Goal: Task Accomplishment & Management: Manage account settings

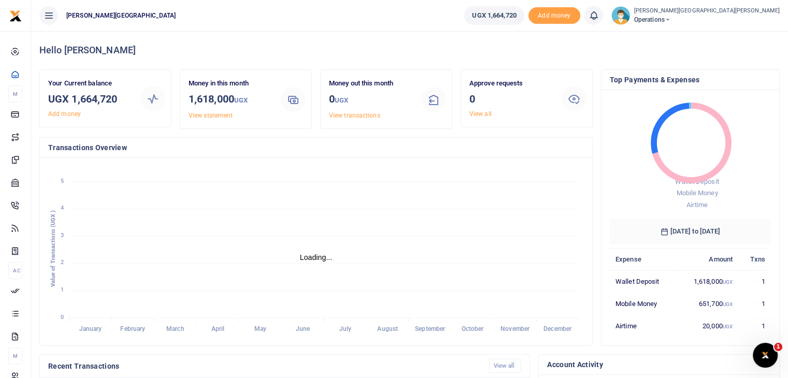
scroll to position [8, 8]
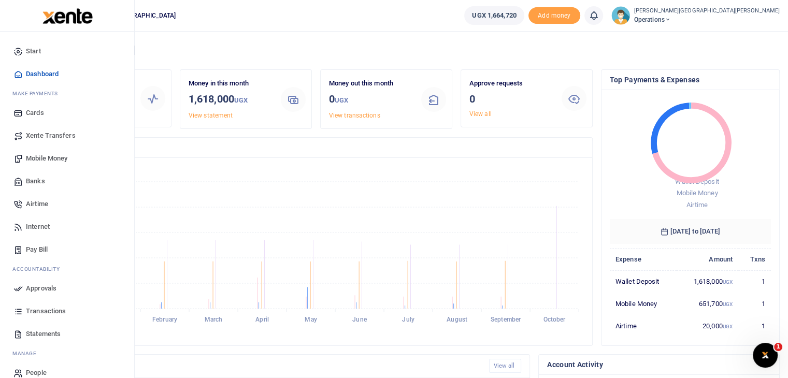
click at [56, 159] on span "Mobile Money" at bounding box center [46, 158] width 41 height 10
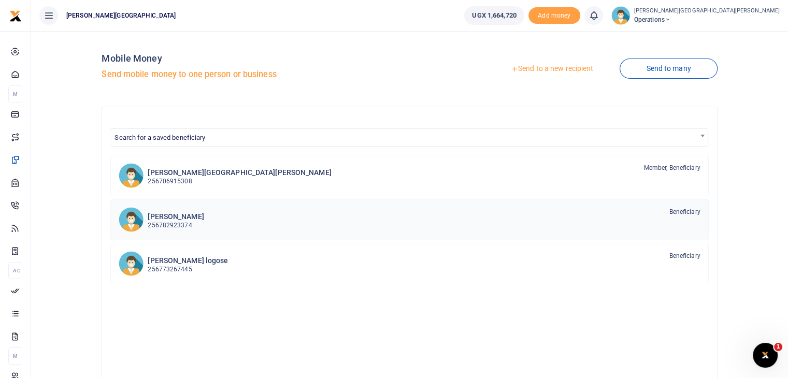
click at [185, 218] on h6 "[PERSON_NAME]" at bounding box center [176, 217] width 56 height 9
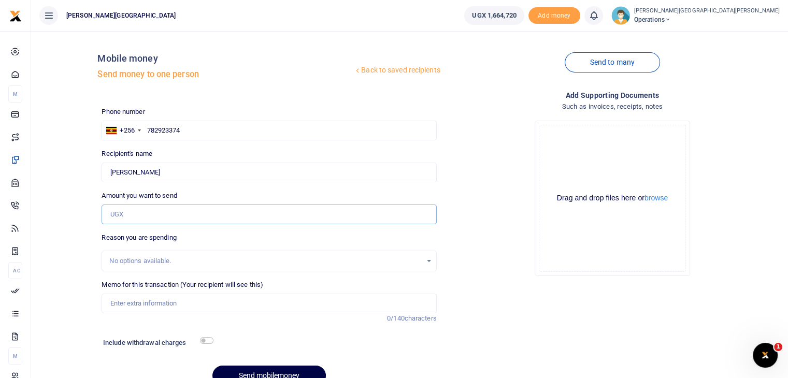
click at [179, 215] on input "Amount you want to send" at bounding box center [269, 215] width 335 height 20
type input "638,000"
click at [145, 302] on input "Memo for this transaction (Your recipient will see this)" at bounding box center [269, 304] width 335 height 20
type input "WarrenAndrea"
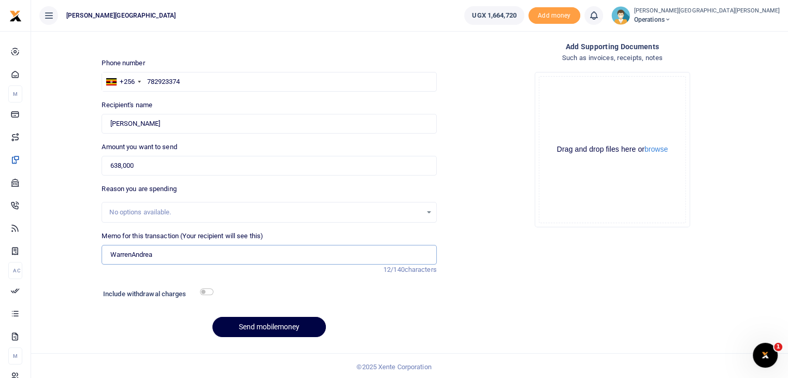
scroll to position [51, 0]
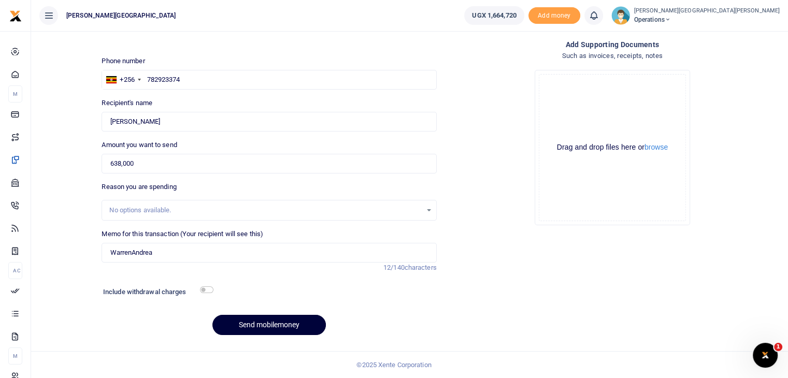
click at [277, 321] on button "Send mobilemoney" at bounding box center [270, 325] width 114 height 20
click at [589, 16] on icon at bounding box center [594, 15] width 10 height 11
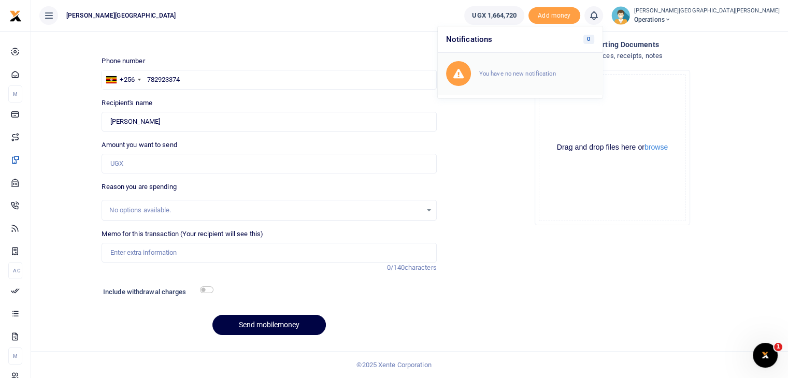
click at [479, 74] on small "You have no new notification" at bounding box center [517, 73] width 77 height 7
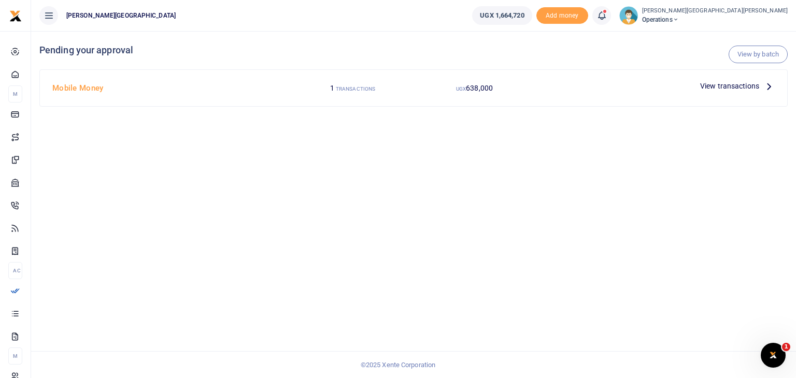
click at [729, 88] on span "View transactions" at bounding box center [729, 85] width 59 height 11
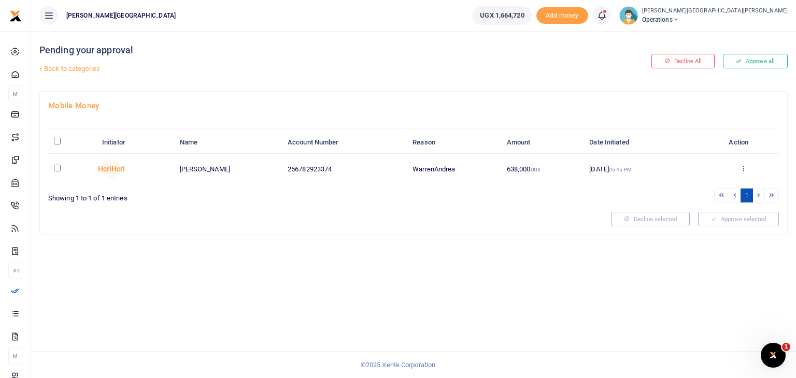
click at [56, 168] on input "checkbox" at bounding box center [57, 168] width 7 height 7
checkbox input "true"
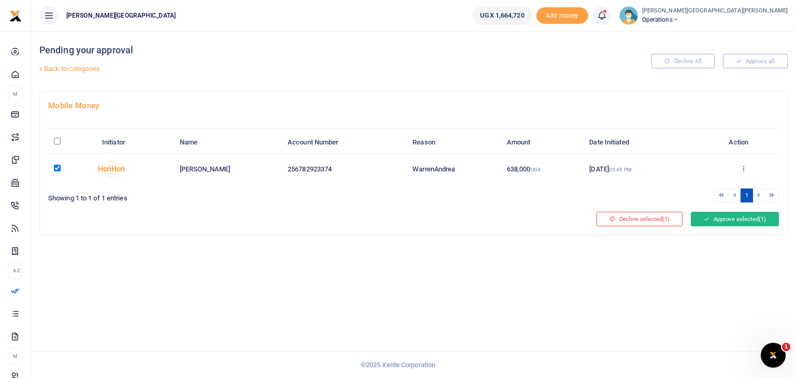
click at [731, 219] on button "Approve selected (1)" at bounding box center [735, 219] width 88 height 15
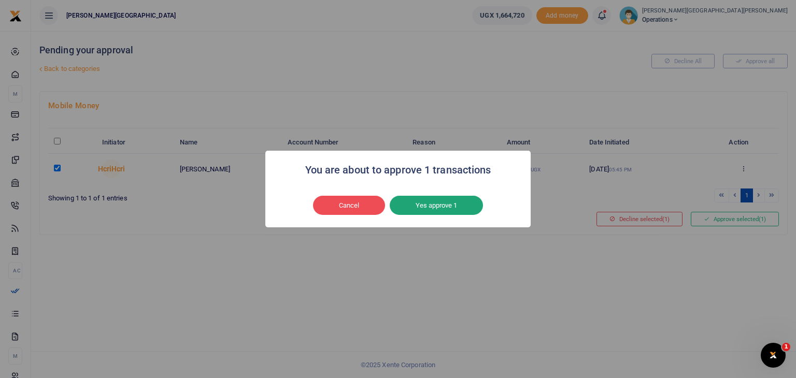
click at [456, 206] on button "Yes approve 1" at bounding box center [436, 206] width 93 height 20
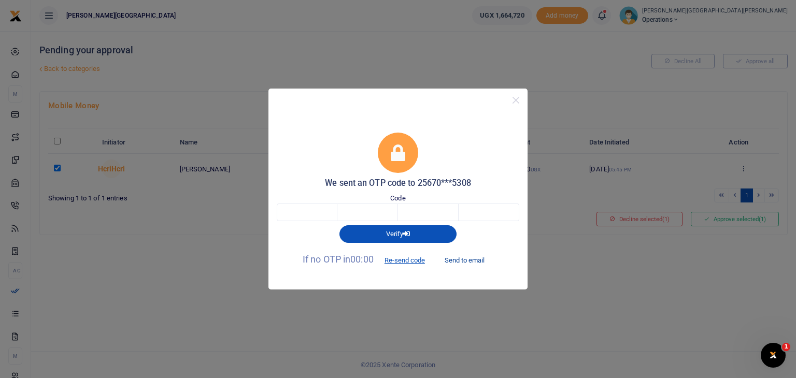
click at [468, 259] on button "Send to email" at bounding box center [465, 260] width 58 height 18
click at [320, 206] on input "text" at bounding box center [307, 213] width 61 height 18
type input "9"
type input "7"
type input "6"
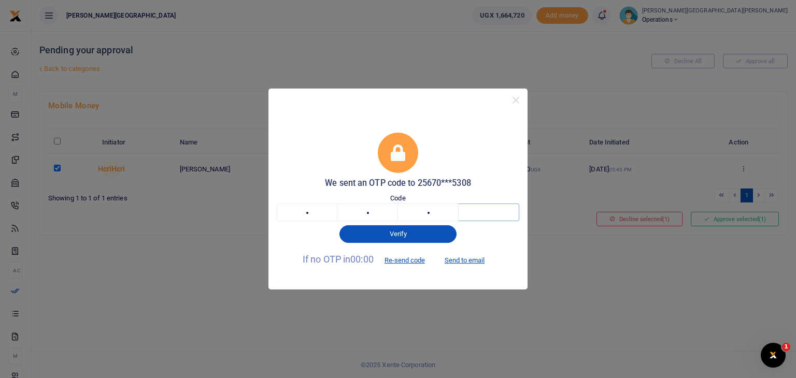
type input "9"
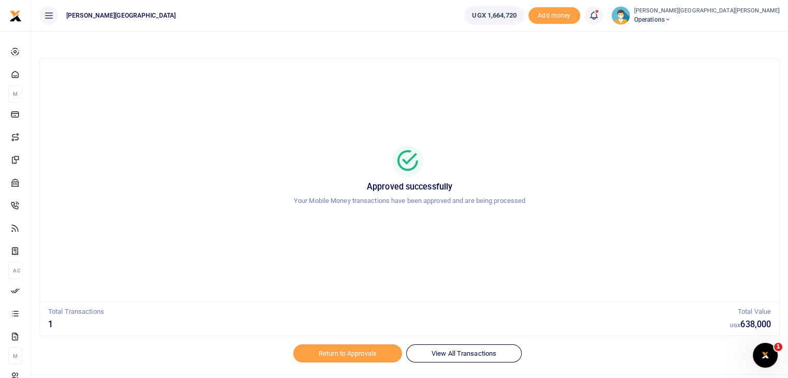
click at [589, 14] on icon at bounding box center [594, 15] width 10 height 11
click at [479, 70] on h6 "Transactions to act upon" at bounding box center [536, 68] width 115 height 8
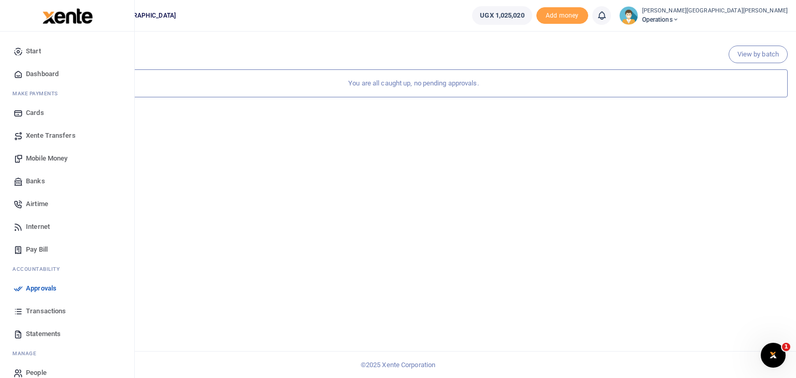
click at [47, 158] on span "Mobile Money" at bounding box center [46, 158] width 41 height 10
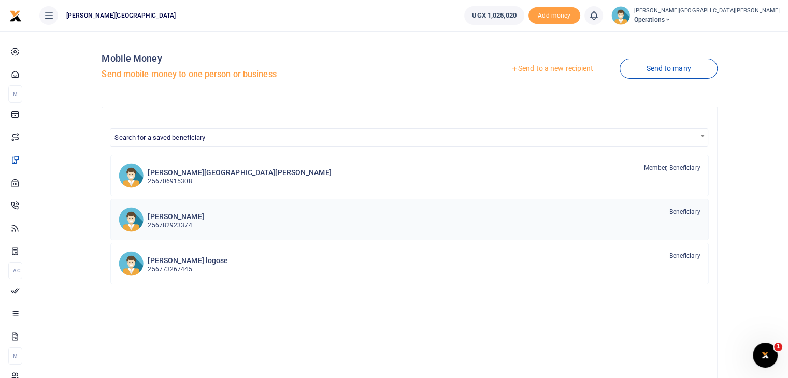
click at [204, 220] on div "[PERSON_NAME] 256782923374 Beneficiary" at bounding box center [424, 219] width 553 height 24
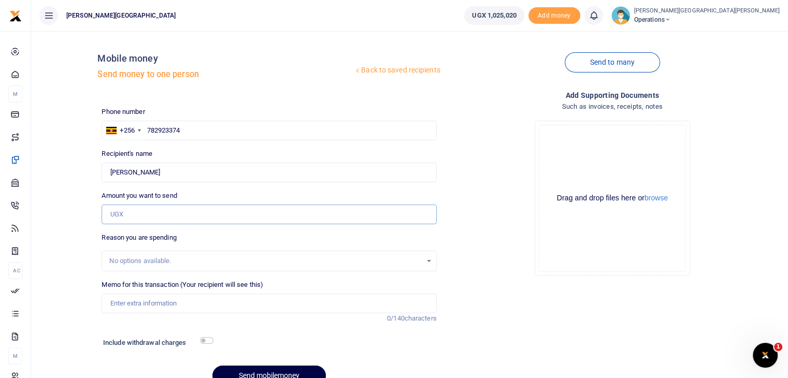
click at [162, 213] on input "Amount you want to send" at bounding box center [269, 215] width 335 height 20
type input "150,000"
click at [170, 306] on input "Memo for this transaction (Your recipient will see this)" at bounding box center [269, 304] width 335 height 20
type input "AirtimeOct"
click at [274, 372] on button "Send mobilemoney" at bounding box center [270, 376] width 114 height 20
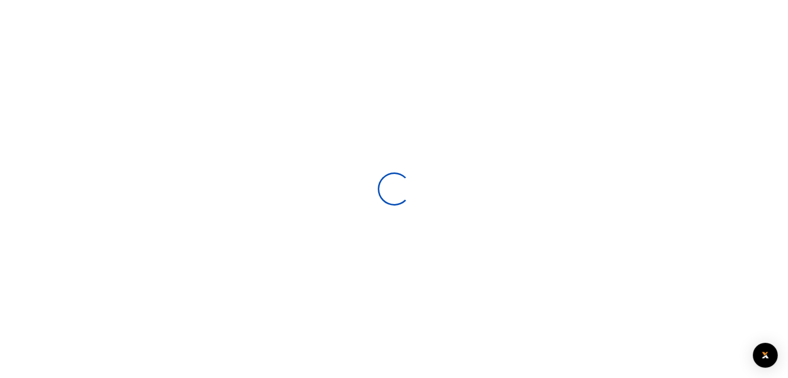
select select
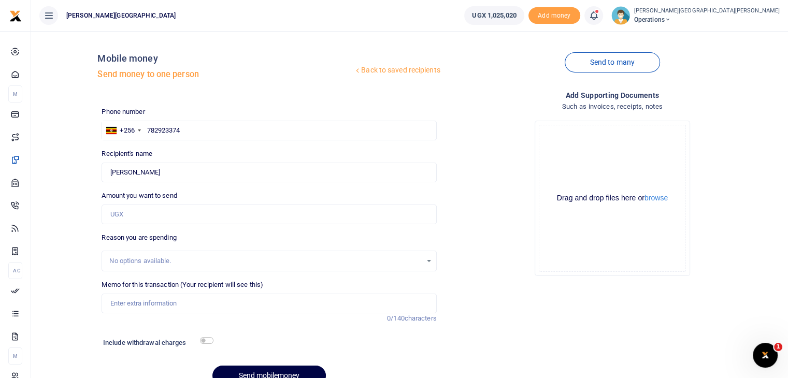
click at [589, 13] on icon at bounding box center [594, 15] width 10 height 11
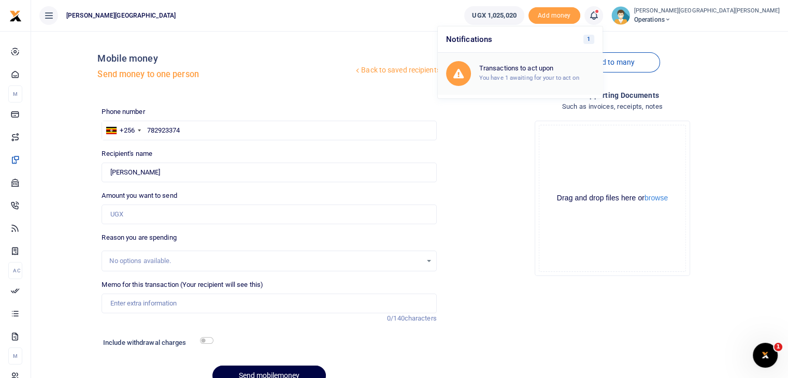
click at [479, 76] on small "You have 1 awaiting for your to act on" at bounding box center [529, 77] width 100 height 7
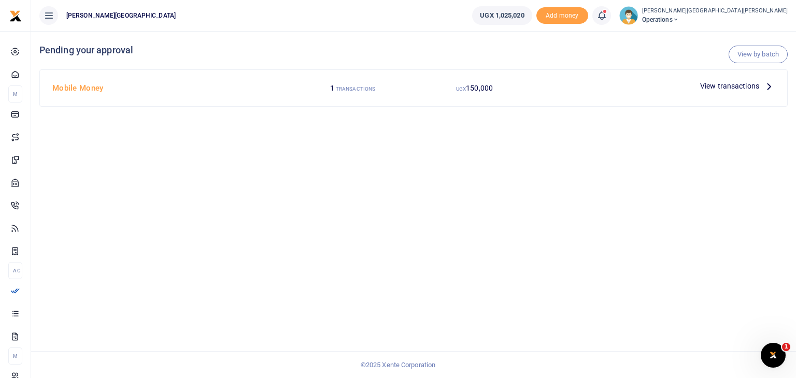
click at [723, 82] on span "View transactions" at bounding box center [729, 85] width 59 height 11
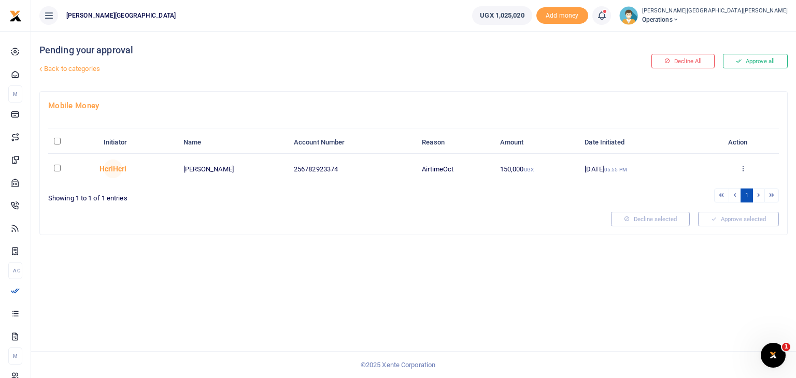
click at [56, 168] on input "checkbox" at bounding box center [57, 168] width 7 height 7
checkbox input "true"
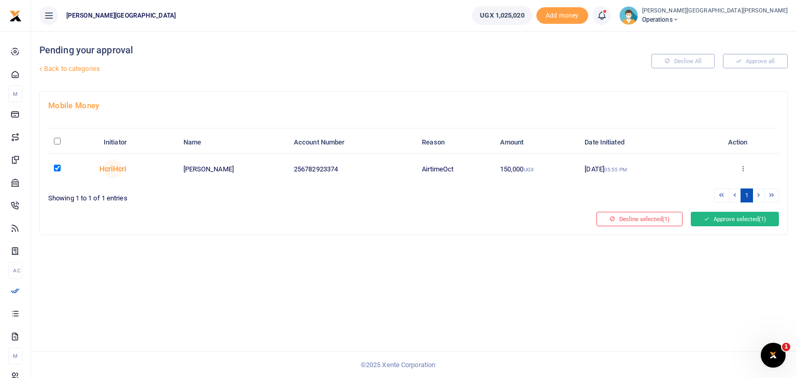
click at [745, 220] on button "Approve selected (1)" at bounding box center [735, 219] width 88 height 15
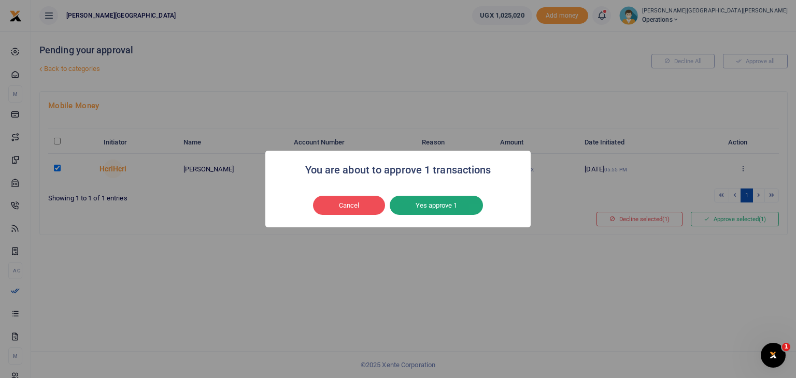
click at [436, 205] on button "Yes approve 1" at bounding box center [436, 206] width 93 height 20
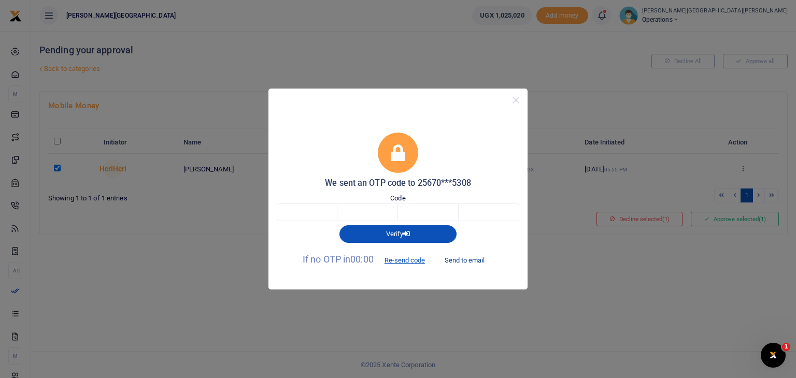
click at [476, 262] on button "Send to email" at bounding box center [465, 260] width 58 height 18
click at [325, 211] on input "text" at bounding box center [307, 213] width 61 height 18
type input "1"
type input "4"
type input "7"
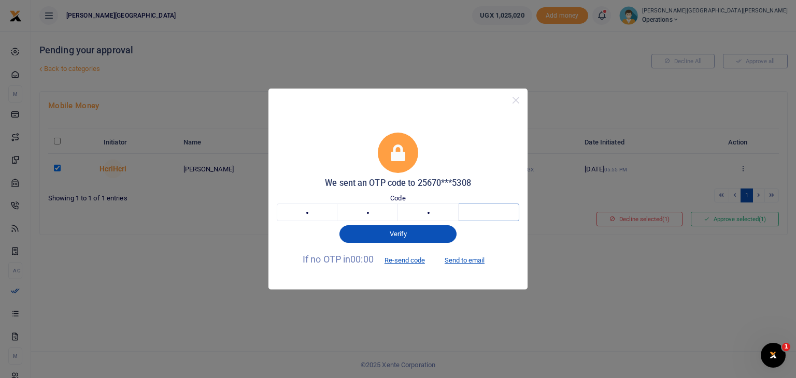
type input "0"
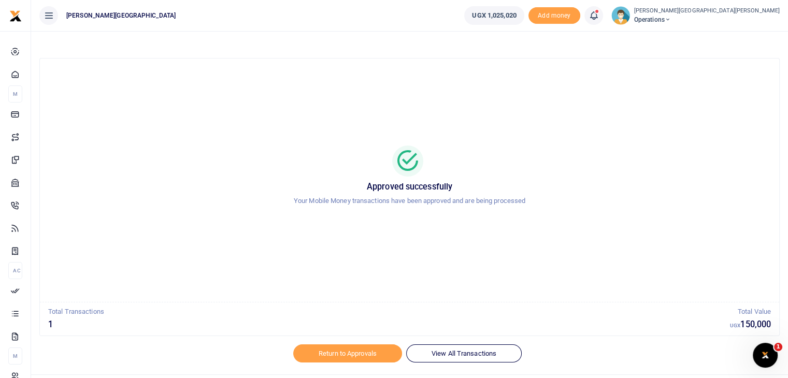
click at [589, 16] on icon at bounding box center [594, 15] width 10 height 11
click at [479, 70] on h6 "Transactions to act upon" at bounding box center [536, 68] width 115 height 8
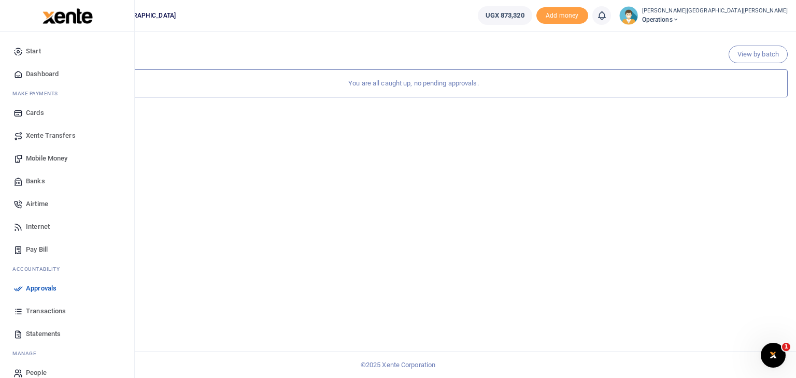
click at [52, 73] on span "Dashboard" at bounding box center [42, 74] width 33 height 10
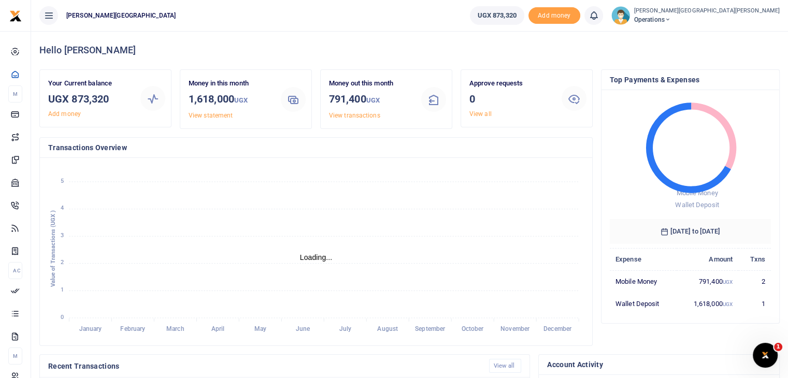
scroll to position [8, 8]
